Goal: Task Accomplishment & Management: Use online tool/utility

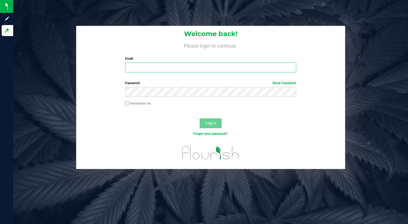
type input "[PERSON_NAME][EMAIL_ADDRESS][DOMAIN_NAME]"
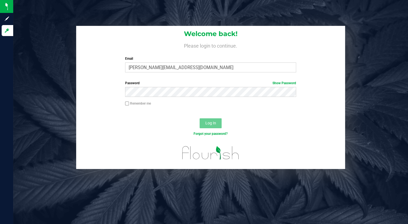
click at [128, 126] on div "Log In" at bounding box center [210, 125] width 269 height 18
click at [210, 121] on span "Log In" at bounding box center [210, 123] width 11 height 4
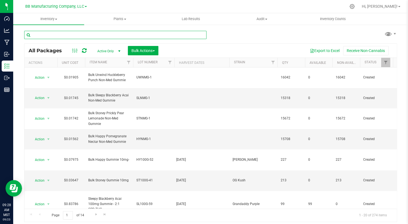
click at [46, 34] on input "text" at bounding box center [115, 35] width 182 height 8
type input "Rosin"
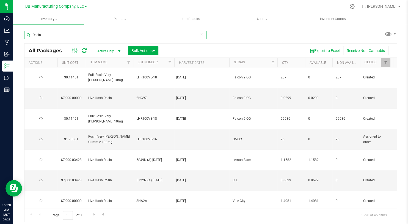
type input "[DATE]"
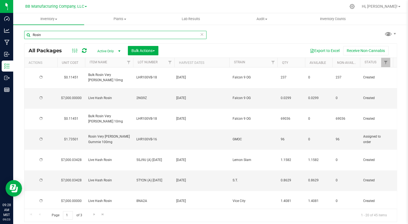
type input "[DATE]"
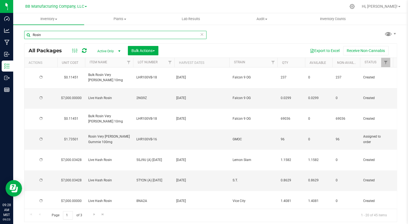
type input "[DATE]"
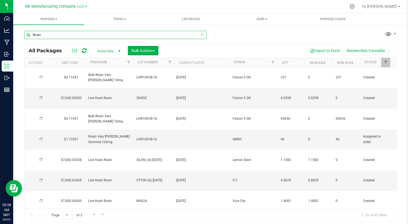
type input "[DATE]"
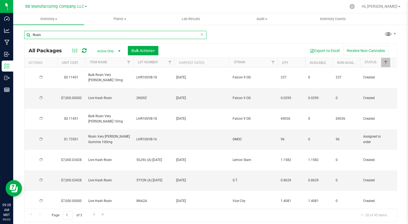
type input "[DATE]"
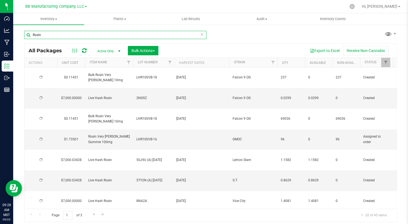
type input "[DATE]"
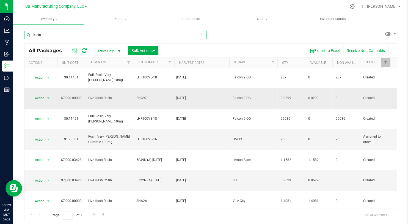
type input "Rosin"
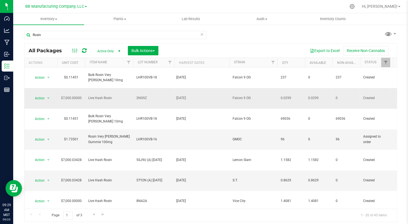
click at [101, 95] on span "Live Hash Rosin" at bounding box center [109, 97] width 42 height 5
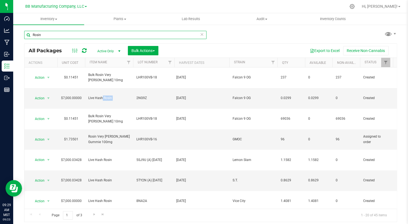
click at [63, 33] on input "Rosin" at bounding box center [115, 35] width 182 height 8
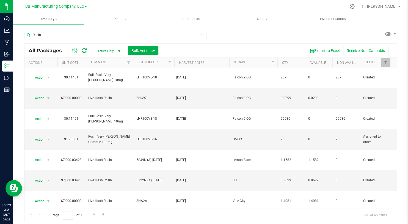
click at [225, 36] on div "Rosin All Packages Active Only Active Only Lab Samples Locked All Bulk Actions …" at bounding box center [210, 124] width 373 height 196
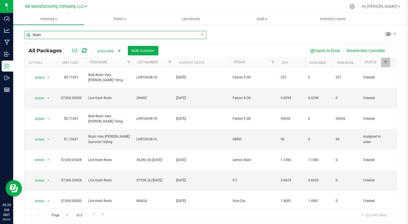
click at [58, 34] on input "Rosin" at bounding box center [115, 35] width 182 height 8
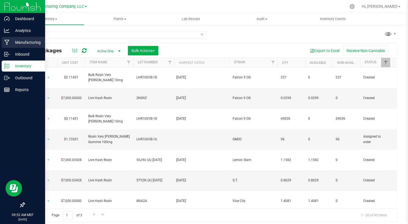
click at [10, 39] on p "Manufacturing" at bounding box center [26, 42] width 33 height 7
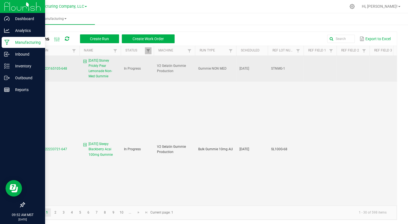
click at [48, 69] on span "MP-20250923165105-648" at bounding box center [47, 69] width 39 height 4
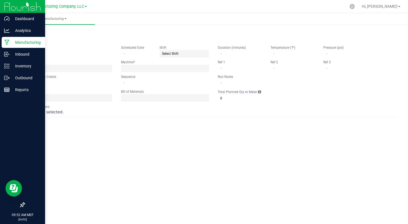
type input "[DATE] Stoney Prickly Pear Lemonade Non-Med Gummie"
type input "[DATE]"
type input "STNMG-1"
type input "0"
type input "1,932"
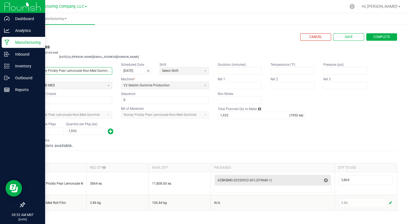
scroll to position [0, 1]
drag, startPoint x: 94, startPoint y: 68, endPoint x: 113, endPoint y: 66, distance: 18.6
click at [113, 66] on fieldset "Name [DATE] Stoney Prickly Pear Lemonade Non-Med Gummie Scheduled Date [DATE] S…" at bounding box center [116, 83] width 185 height 42
click at [115, 79] on fieldset "Name [DATE] Stoney Prickly Pear Lemonade Non-Med Gummie Scheduled Date [DATE] S…" at bounding box center [116, 83] width 185 height 42
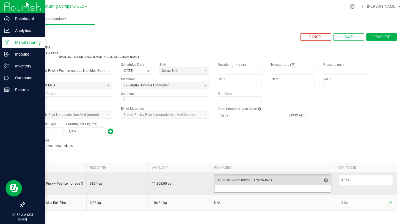
click at [263, 180] on span "(STNMG-1)" at bounding box center [263, 180] width 16 height 4
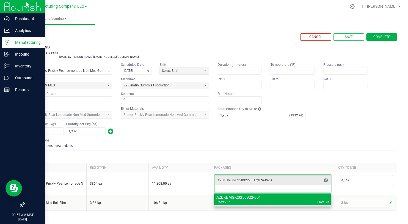
click at [174, 47] on h3 "In Progress" at bounding box center [210, 47] width 373 height 8
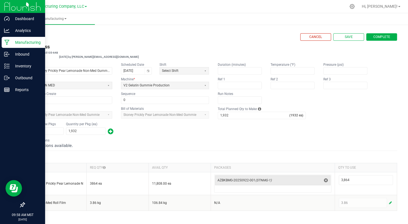
click at [12, 43] on p "Manufacturing" at bounding box center [26, 42] width 33 height 7
